Goal: Transaction & Acquisition: Purchase product/service

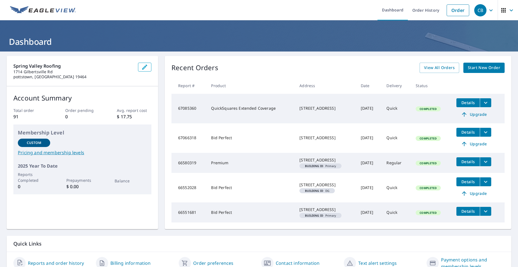
click at [473, 66] on span "Start New Order" at bounding box center [484, 67] width 32 height 7
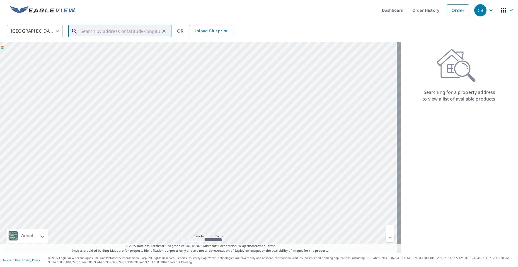
click at [91, 29] on input "text" at bounding box center [120, 31] width 79 height 16
click at [125, 31] on input "[STREET_ADDRESS][PERSON_NAME]" at bounding box center [120, 31] width 79 height 16
click at [159, 33] on input "[STREET_ADDRESS][PERSON_NAME]" at bounding box center [120, 31] width 79 height 16
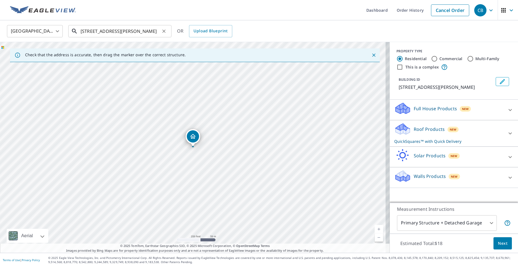
click at [107, 31] on input "[STREET_ADDRESS][PERSON_NAME]" at bounding box center [120, 31] width 79 height 16
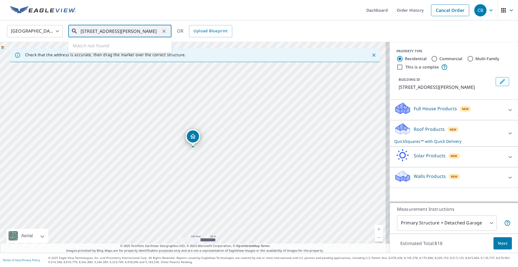
type input "[STREET_ADDRESS][PERSON_NAME]"
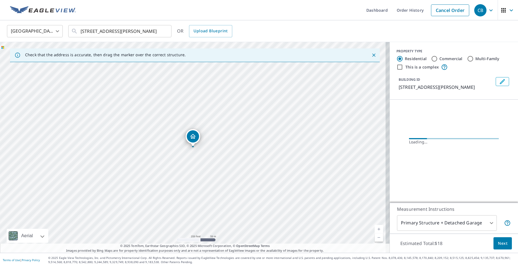
click at [175, 28] on div "United States [GEOGRAPHIC_DATA] ​ [STREET_ADDRESS][PERSON_NAME] ​ OR Upload Blu…" at bounding box center [257, 31] width 508 height 13
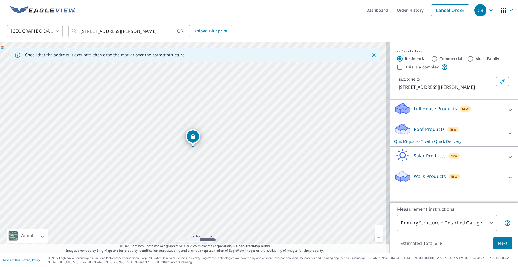
click at [193, 139] on icon "Dropped pin, building 1, Residential property, 403 Meadowbrook Ave Wayne, PA 19…" at bounding box center [193, 136] width 7 height 7
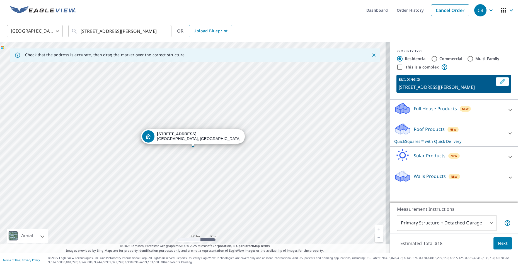
click at [193, 139] on div "[STREET_ADDRESS][PERSON_NAME]" at bounding box center [199, 136] width 84 height 9
